Goal: Task Accomplishment & Management: Use online tool/utility

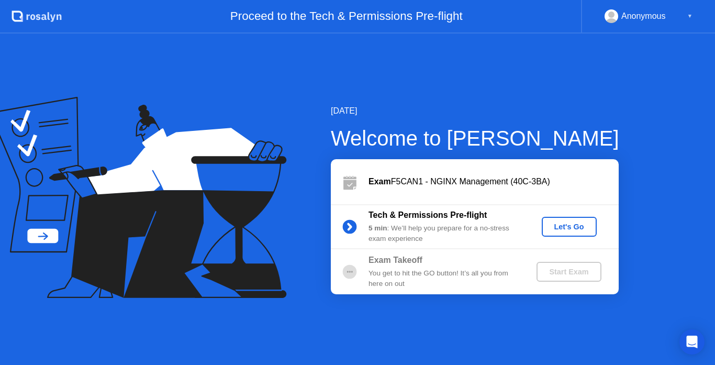
click at [558, 228] on div "Let's Go" at bounding box center [569, 227] width 47 height 8
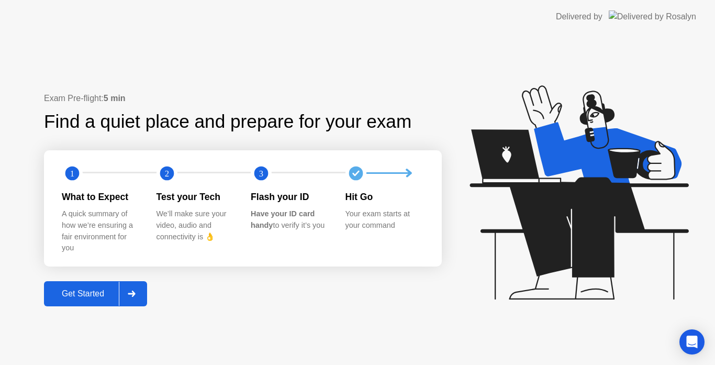
click at [81, 297] on div "Get Started" at bounding box center [83, 293] width 72 height 9
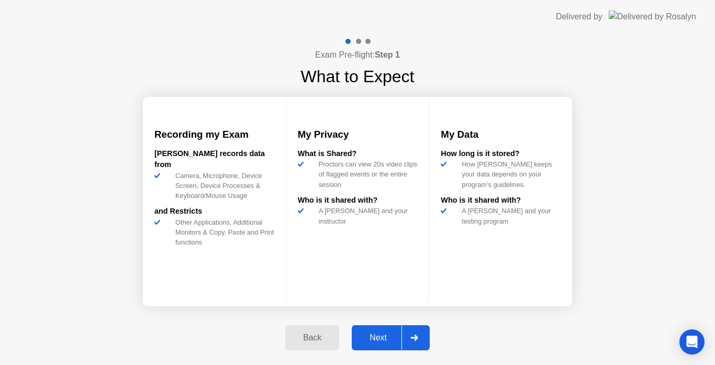
click at [381, 338] on div "Next" at bounding box center [378, 337] width 47 height 9
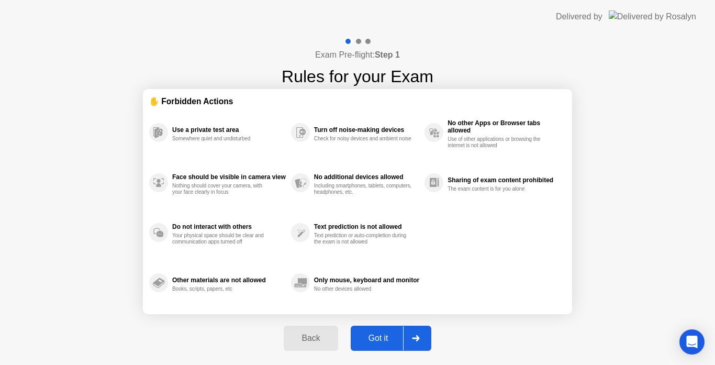
click at [379, 341] on div "Got it" at bounding box center [378, 338] width 49 height 9
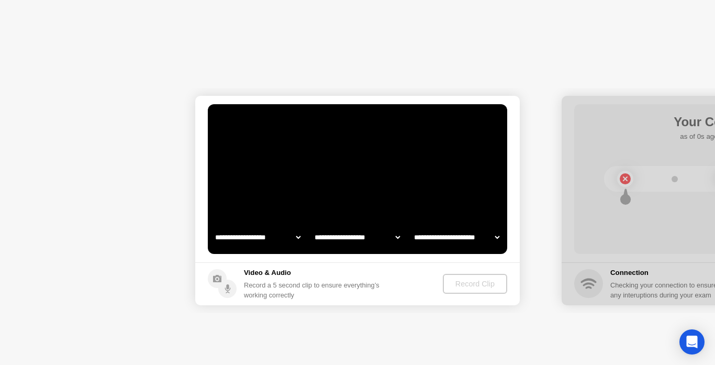
select select "**********"
select select "*******"
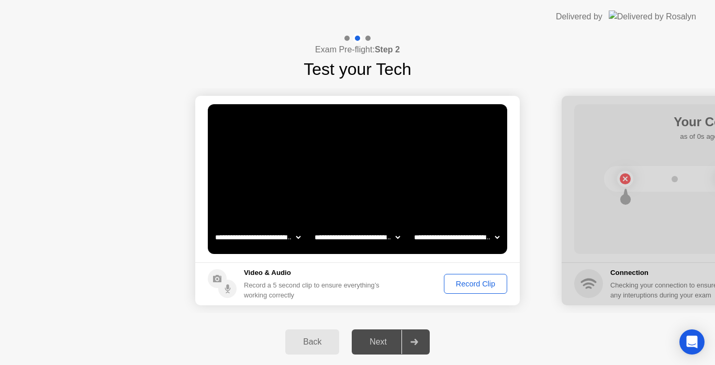
click at [463, 282] on div "Record Clip" at bounding box center [476, 284] width 56 height 8
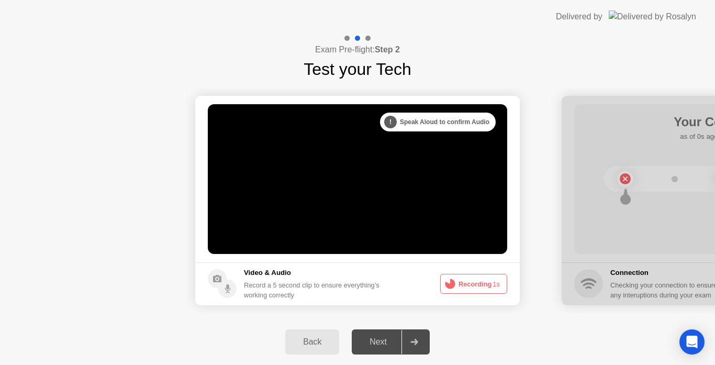
click at [463, 282] on button "Recording 1s" at bounding box center [473, 284] width 67 height 20
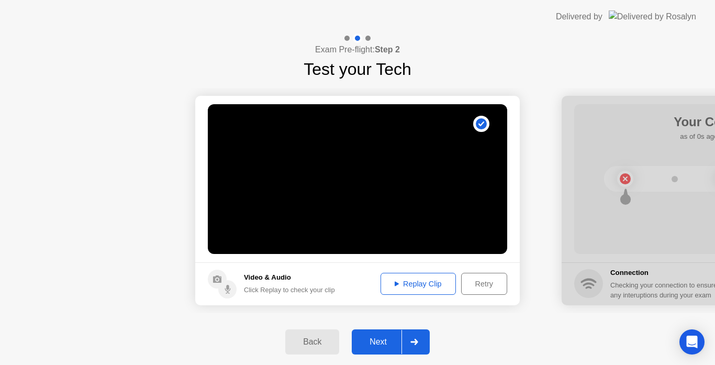
click at [423, 282] on div "Replay Clip" at bounding box center [418, 284] width 68 height 8
click at [472, 280] on div "Retry" at bounding box center [484, 284] width 39 height 8
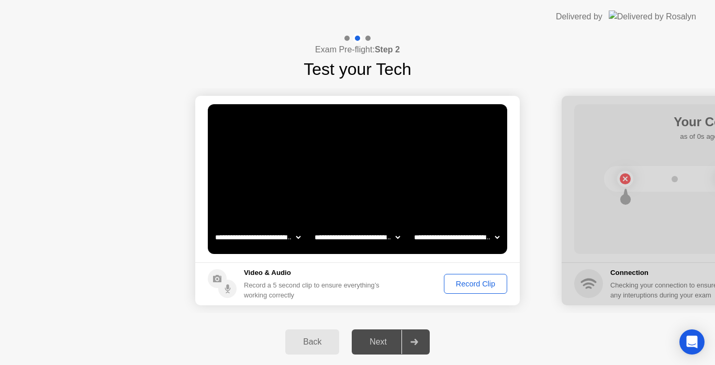
click at [458, 284] on div "Record Clip" at bounding box center [476, 284] width 56 height 8
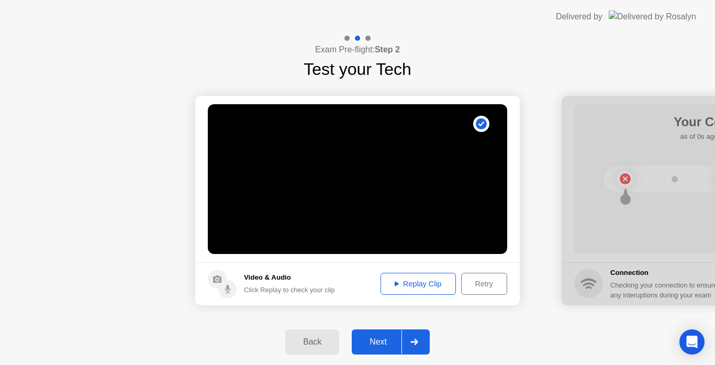
click at [417, 282] on div "Replay Clip" at bounding box center [418, 284] width 68 height 8
click at [471, 280] on div "Retry" at bounding box center [484, 284] width 39 height 8
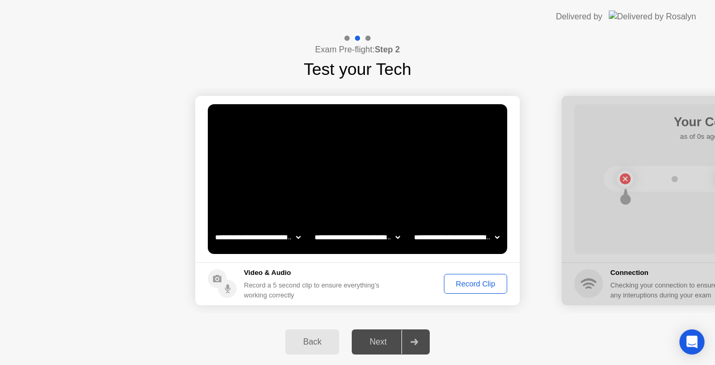
click at [461, 238] on select "**********" at bounding box center [457, 237] width 90 height 21
click at [361, 237] on select "**********" at bounding box center [358, 237] width 90 height 21
click at [468, 280] on div "Record Clip" at bounding box center [476, 284] width 56 height 8
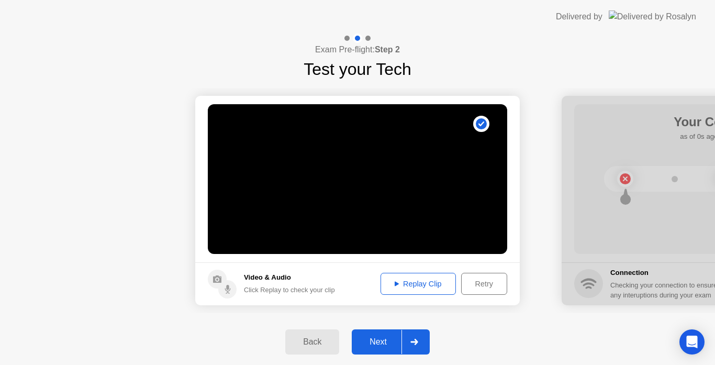
click at [417, 284] on div "Replay Clip" at bounding box center [418, 284] width 68 height 8
click at [382, 340] on div "Next" at bounding box center [378, 341] width 47 height 9
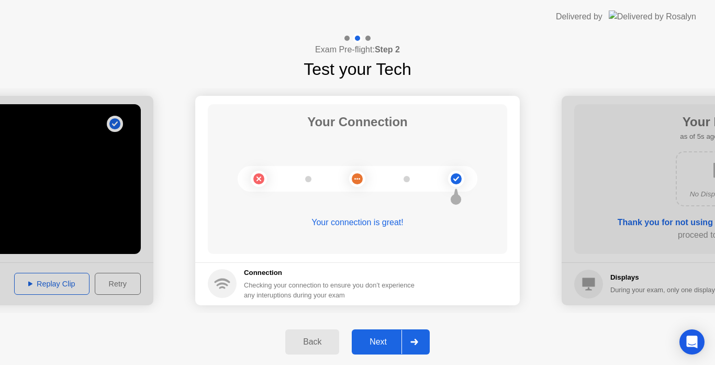
click at [374, 339] on div "Next" at bounding box center [378, 341] width 47 height 9
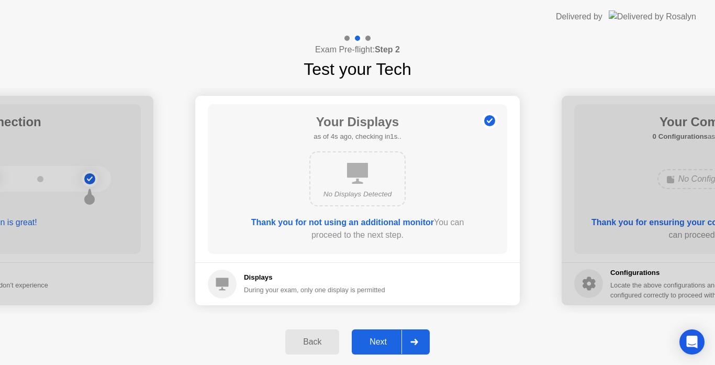
click at [388, 341] on div "Next" at bounding box center [378, 341] width 47 height 9
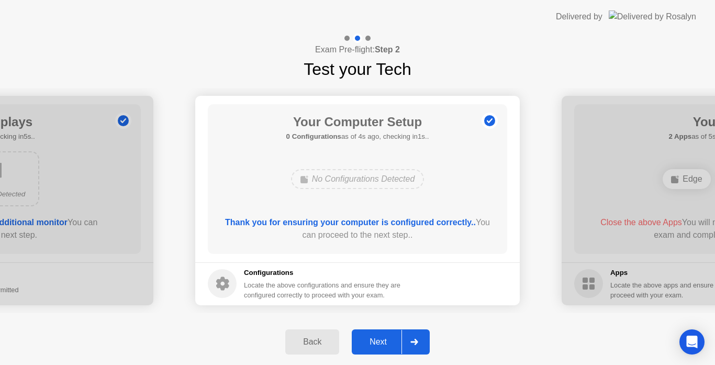
click at [382, 337] on div "Next" at bounding box center [378, 341] width 47 height 9
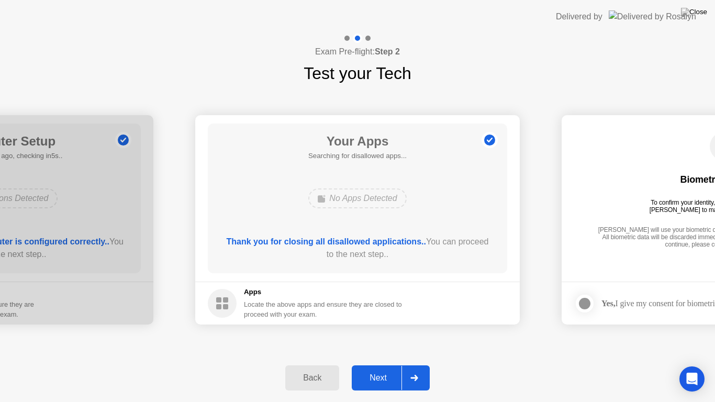
click at [383, 365] on div "Next" at bounding box center [378, 377] width 47 height 9
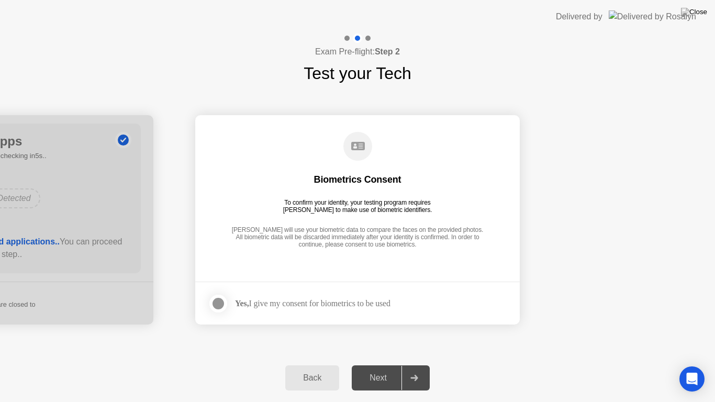
click at [220, 301] on div at bounding box center [218, 303] width 13 height 13
click at [382, 365] on div "Next" at bounding box center [378, 377] width 47 height 9
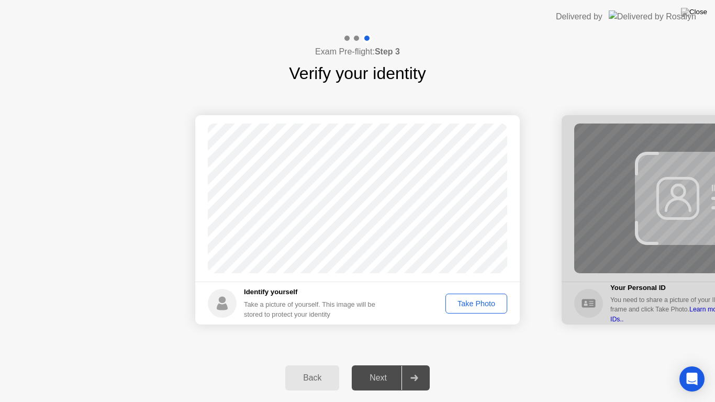
click at [462, 306] on div "Take Photo" at bounding box center [476, 304] width 54 height 8
click at [379, 365] on div "Next" at bounding box center [378, 377] width 47 height 9
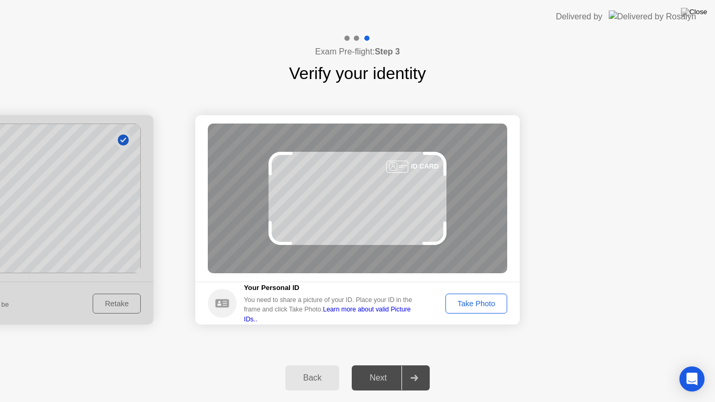
click at [466, 303] on div "Take Photo" at bounding box center [476, 304] width 54 height 8
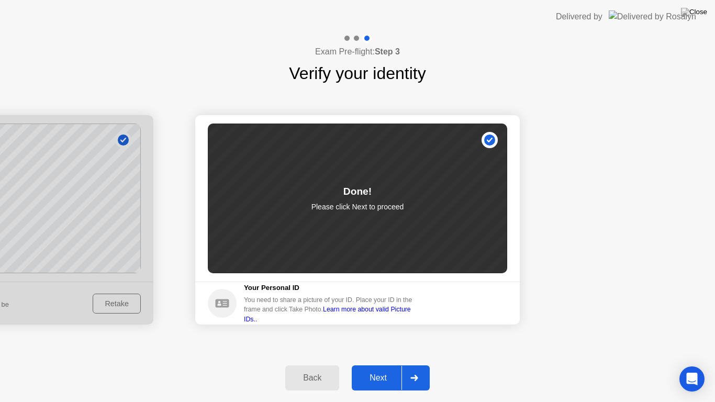
click at [388, 365] on div "Next" at bounding box center [378, 377] width 47 height 9
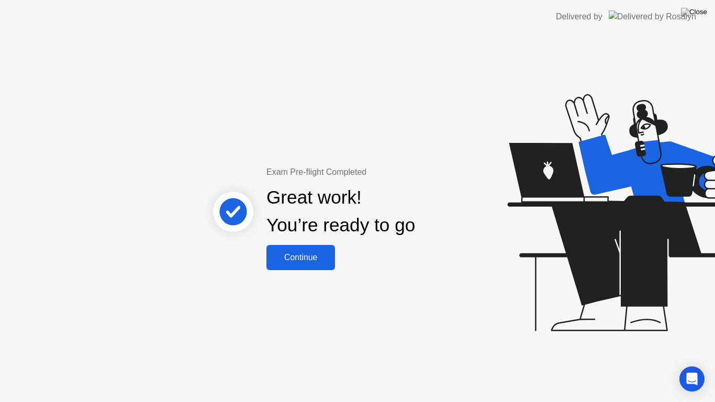
click at [296, 264] on button "Continue" at bounding box center [301, 257] width 69 height 25
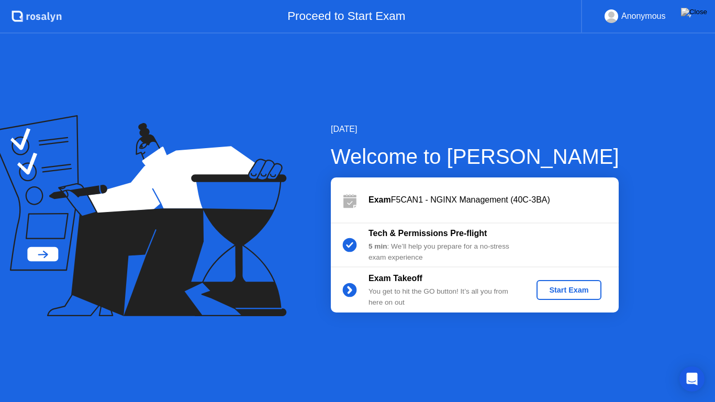
click at [556, 291] on div "Start Exam" at bounding box center [569, 290] width 56 height 8
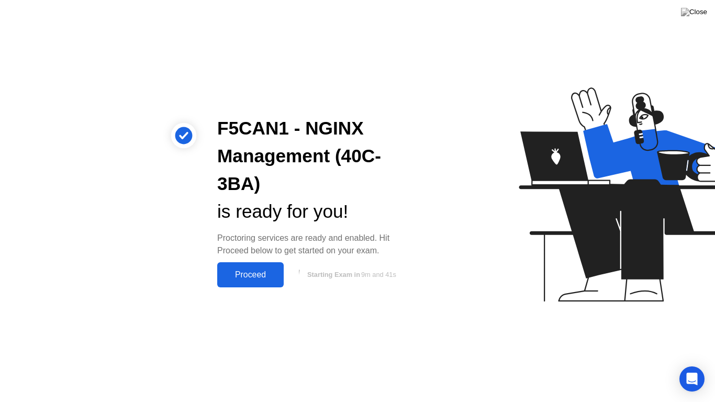
click at [248, 273] on div "Proceed" at bounding box center [250, 274] width 60 height 9
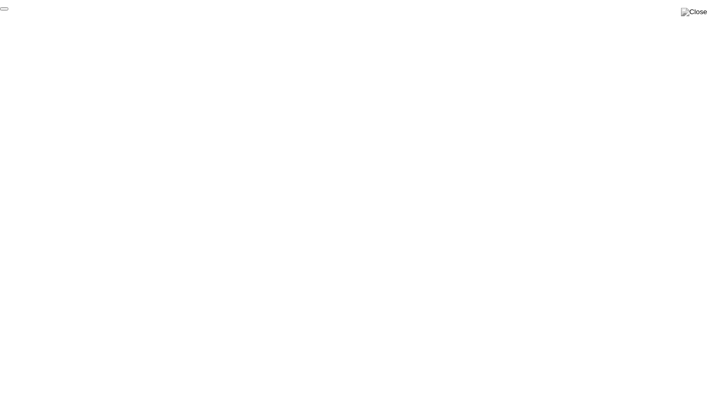
click div "End Proctoring Session"
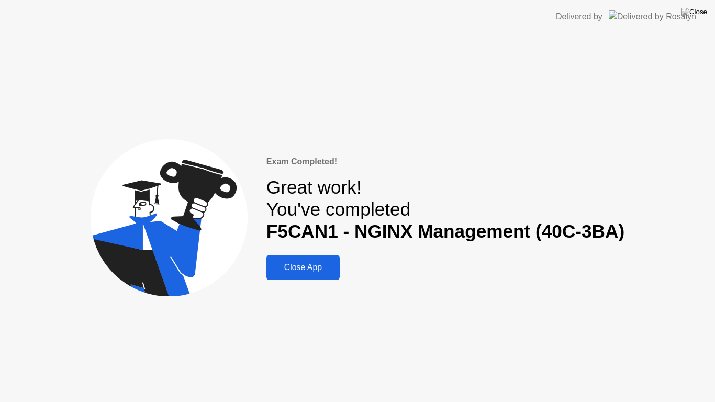
click at [319, 271] on div "Close App" at bounding box center [303, 267] width 67 height 9
